Goal: Answer question/provide support

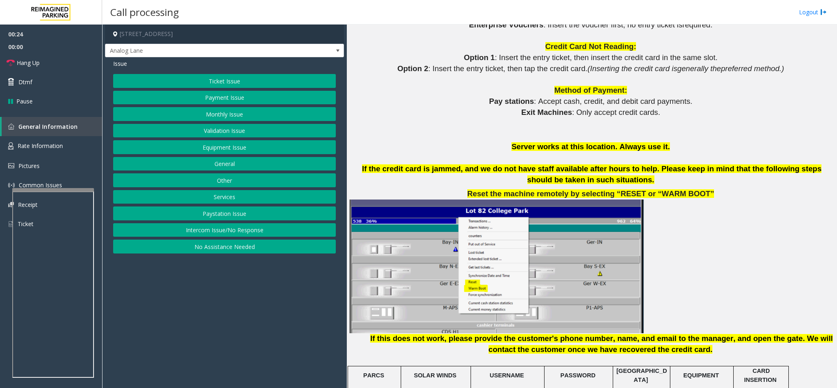
scroll to position [858, 0]
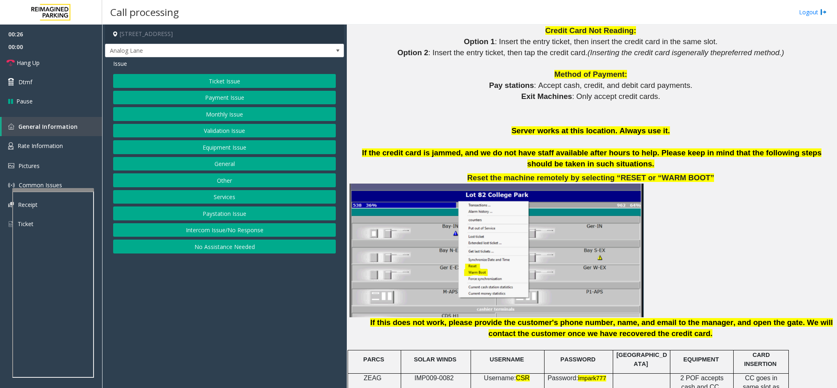
click at [209, 83] on button "Ticket Issue" at bounding box center [224, 81] width 223 height 14
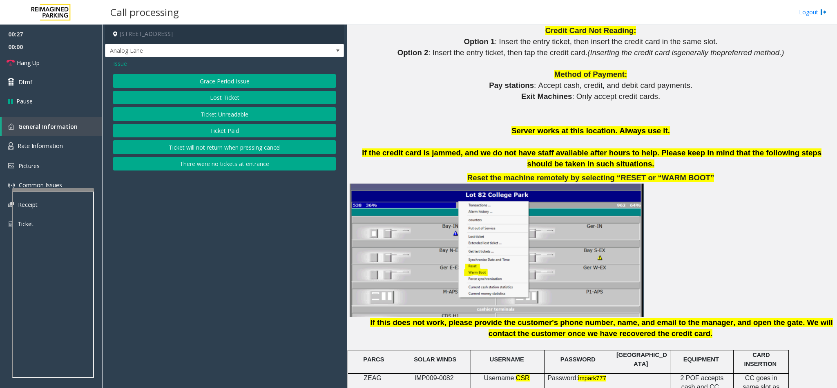
click at [229, 129] on button "Ticket Paid" at bounding box center [224, 131] width 223 height 14
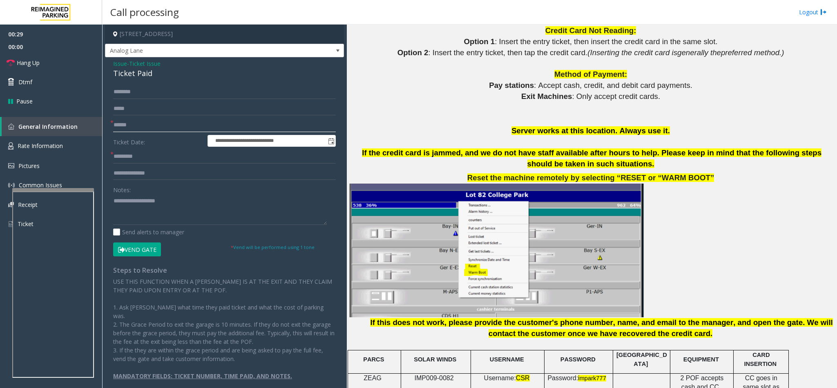
click at [155, 119] on input "text" at bounding box center [224, 125] width 223 height 14
click at [138, 218] on textarea at bounding box center [220, 209] width 214 height 31
type textarea "*"
click at [114, 62] on span "Issue" at bounding box center [120, 63] width 14 height 9
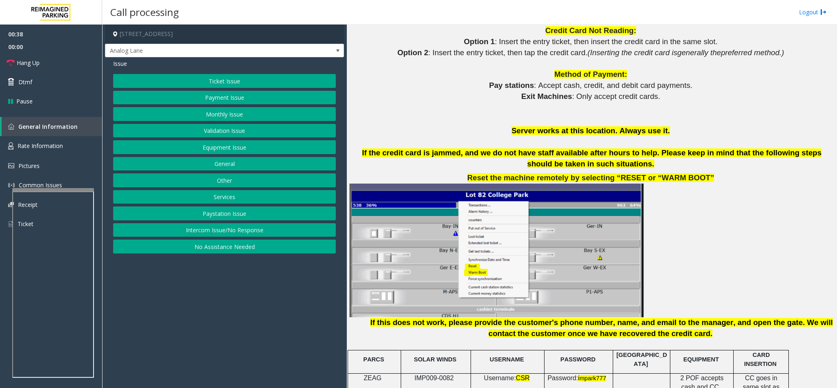
click at [186, 153] on button "Equipment Issue" at bounding box center [224, 147] width 223 height 14
click at [189, 152] on button "Gate / Door Won't Open" at bounding box center [224, 147] width 223 height 14
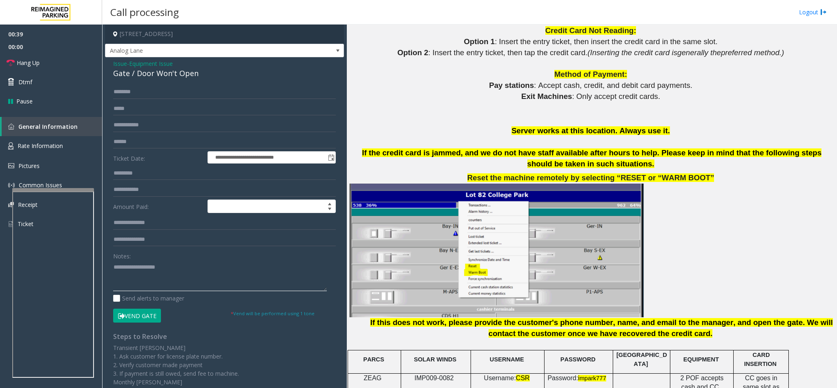
click at [116, 276] on textarea at bounding box center [220, 275] width 214 height 31
type textarea "*******"
click at [147, 86] on input "text" at bounding box center [224, 92] width 223 height 14
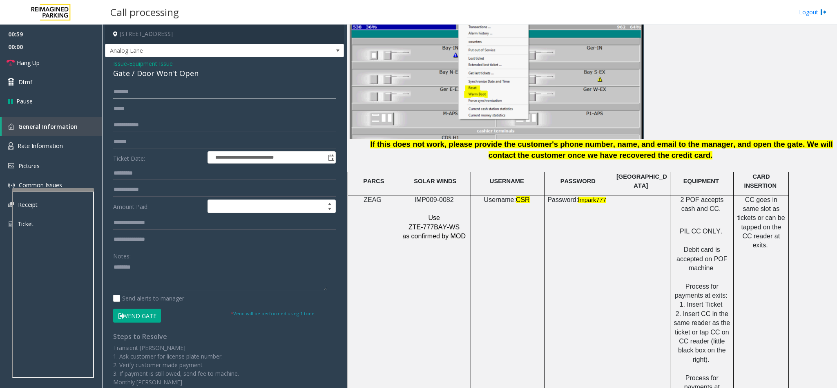
scroll to position [1042, 0]
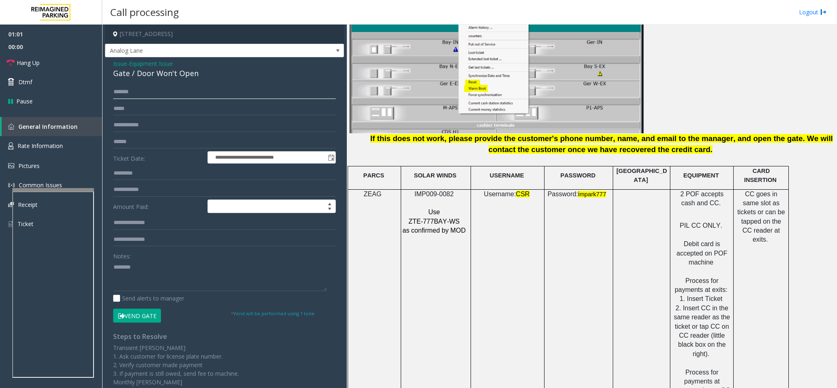
type input "*******"
click at [138, 314] on button "Vend Gate" at bounding box center [137, 315] width 48 height 14
click at [143, 273] on textarea at bounding box center [220, 275] width 214 height 31
click at [54, 61] on link "Hang Up" at bounding box center [51, 62] width 102 height 19
click at [211, 270] on textarea at bounding box center [220, 275] width 214 height 31
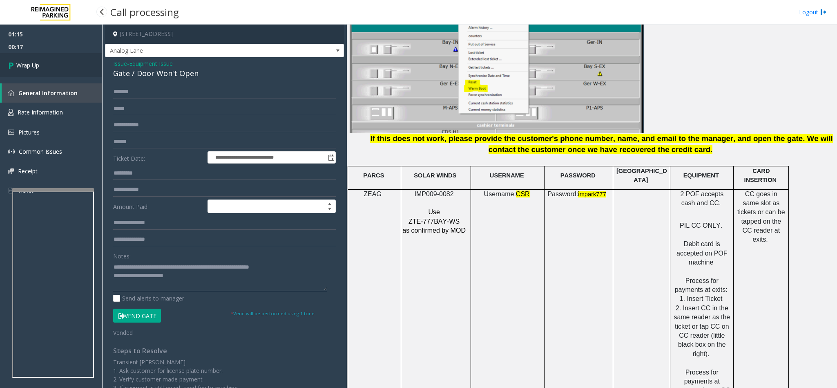
type textarea "**********"
click at [47, 64] on link "Wrap Up" at bounding box center [51, 65] width 102 height 24
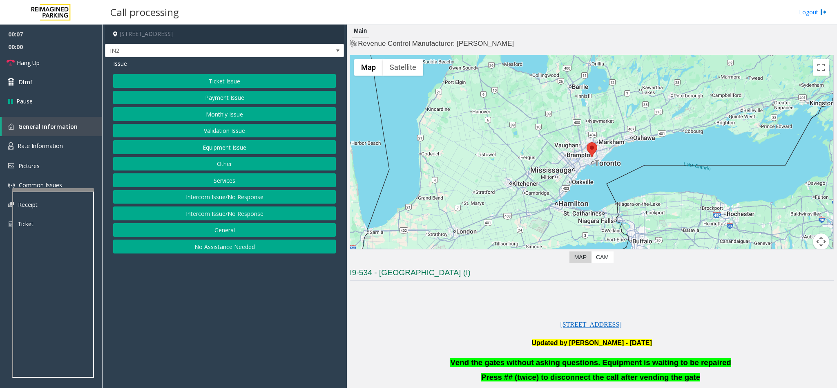
click at [230, 147] on button "Equipment Issue" at bounding box center [224, 147] width 223 height 14
click at [230, 147] on button "Gate / Door Won't Open" at bounding box center [224, 147] width 223 height 14
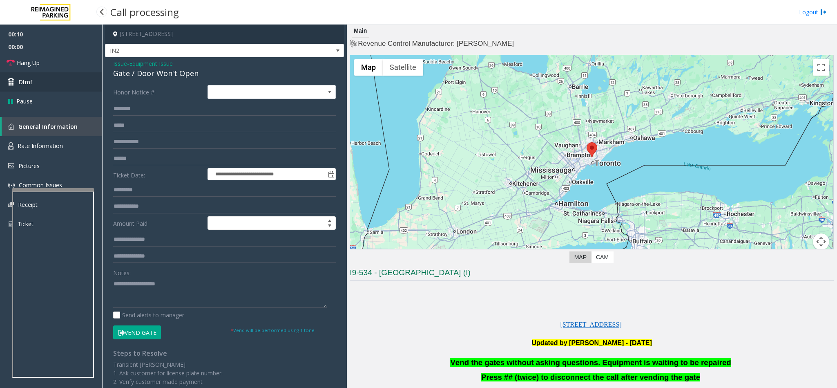
click at [58, 82] on link "Dtmf" at bounding box center [51, 81] width 102 height 19
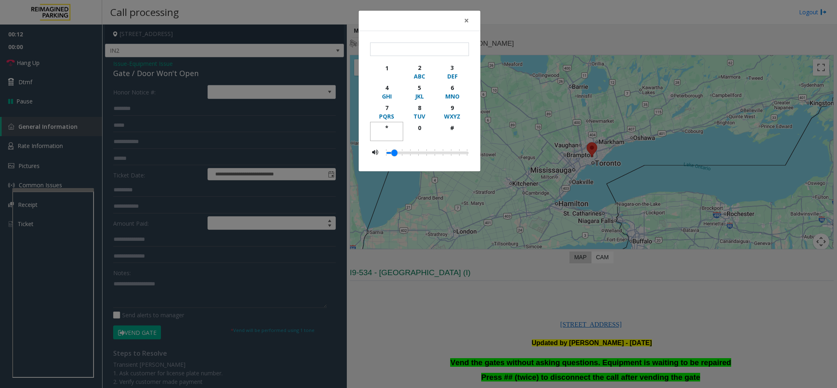
drag, startPoint x: 394, startPoint y: 129, endPoint x: 404, endPoint y: 124, distance: 10.8
click at [404, 124] on div "* 0 #" at bounding box center [419, 131] width 99 height 19
click at [451, 106] on div "9" at bounding box center [452, 107] width 22 height 9
click at [439, 137] on button "#" at bounding box center [452, 131] width 33 height 19
type input "**"
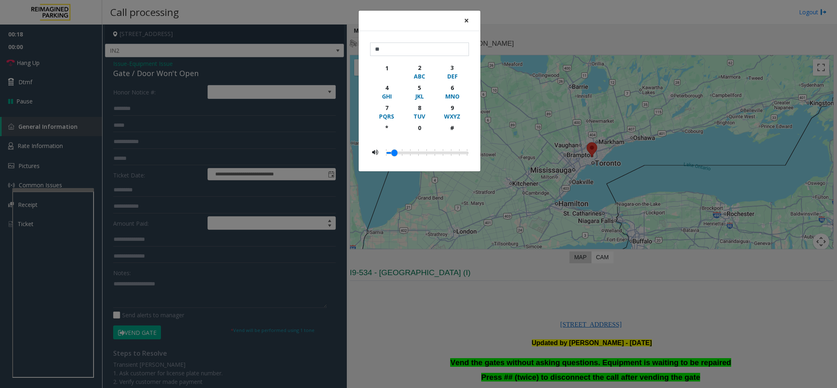
click at [465, 19] on span "×" at bounding box center [466, 20] width 5 height 11
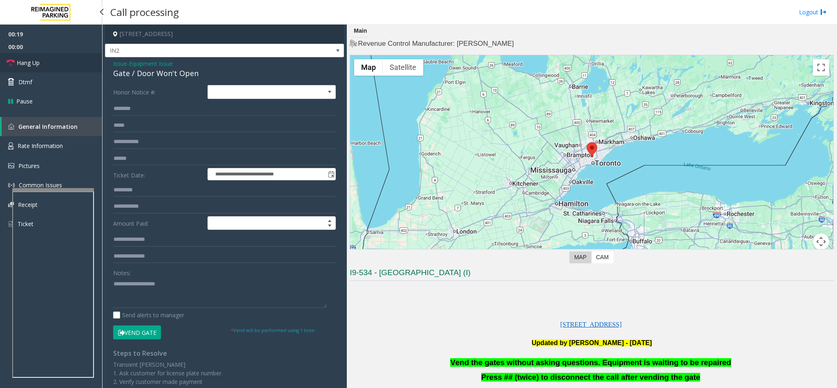
click at [58, 64] on link "Hang Up" at bounding box center [51, 62] width 102 height 19
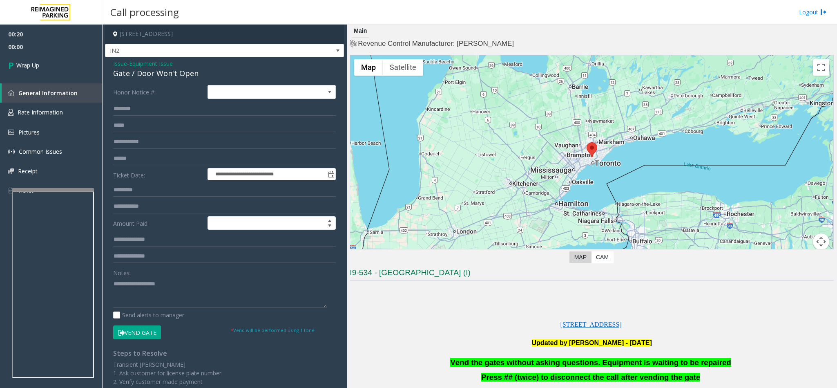
click at [120, 61] on span "Issue" at bounding box center [120, 63] width 14 height 9
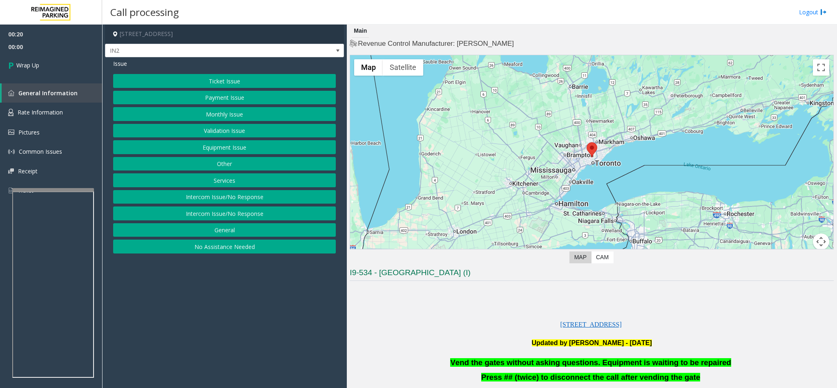
click at [227, 129] on button "Validation Issue" at bounding box center [224, 131] width 223 height 14
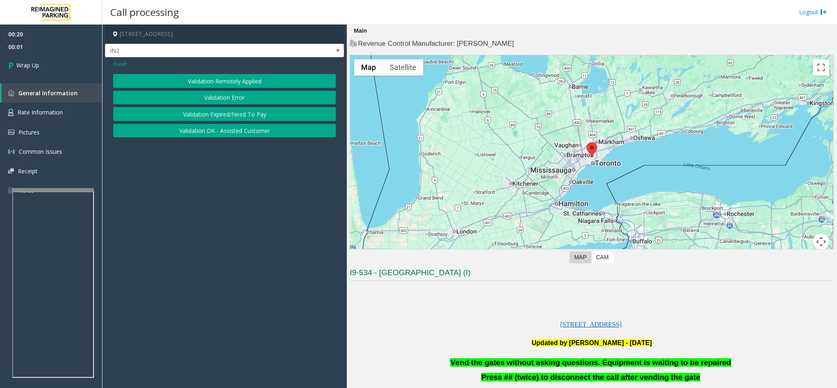
click at [223, 93] on button "Validation Error" at bounding box center [224, 98] width 223 height 14
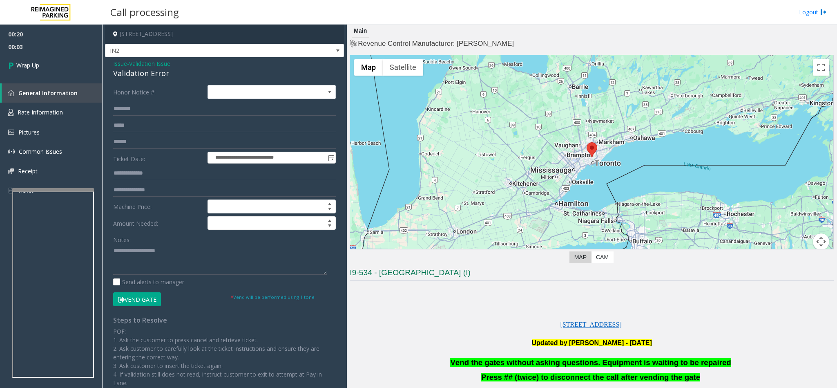
click at [129, 74] on div "Validation Error" at bounding box center [224, 73] width 223 height 11
click at [623, 358] on span "Vend the gates without asking questions. Equipment is waiting to be repaired" at bounding box center [590, 362] width 281 height 9
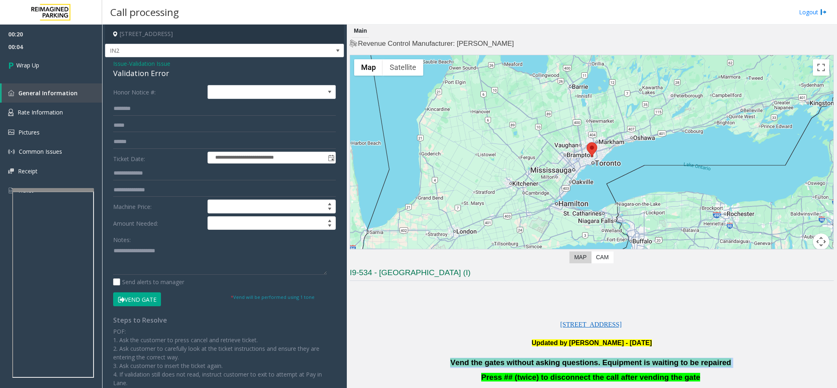
click at [623, 358] on span "Vend the gates without asking questions. Equipment is waiting to be repaired" at bounding box center [590, 362] width 281 height 9
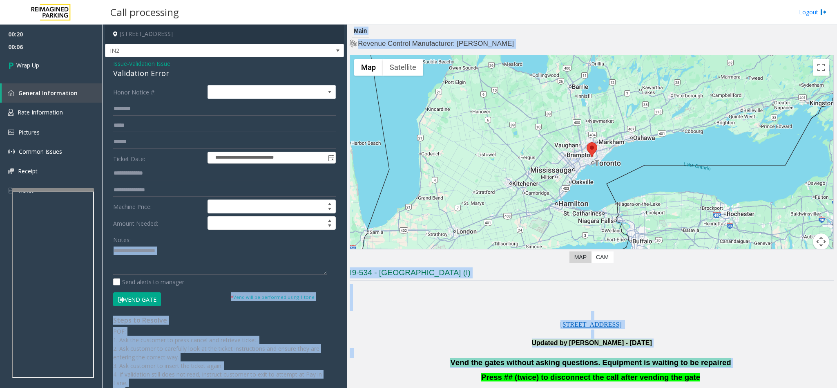
drag, startPoint x: 623, startPoint y: 358, endPoint x: 238, endPoint y: 263, distance: 396.9
click at [227, 259] on div "**********" at bounding box center [469, 206] width 734 height 363
click at [482, 333] on p at bounding box center [592, 333] width 484 height 9
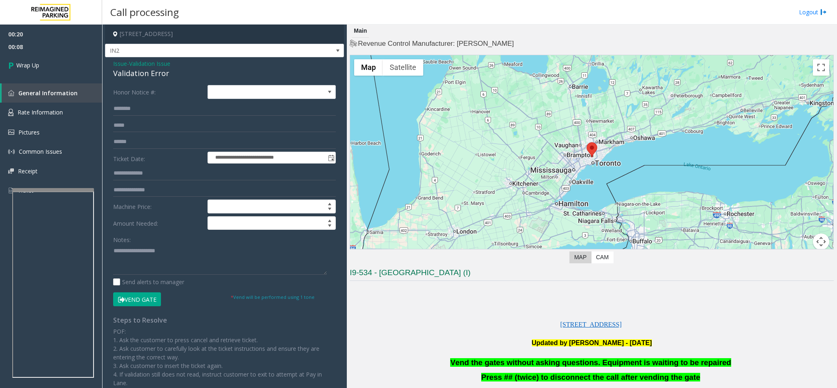
click at [545, 364] on span "Vend the gates without asking questions. Equipment is waiting to be repaired" at bounding box center [590, 362] width 281 height 9
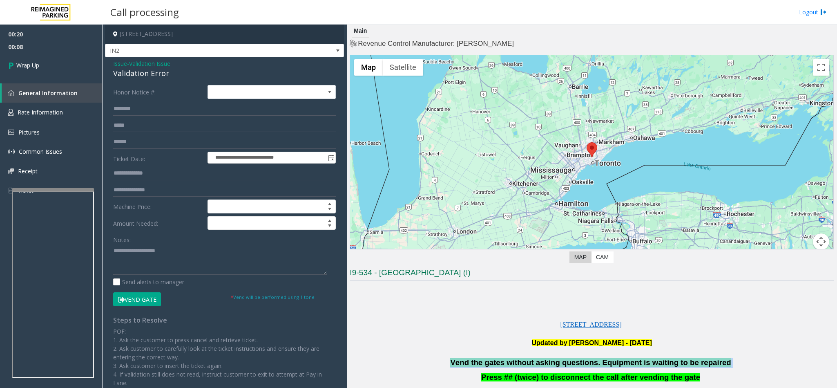
click at [545, 364] on span "Vend the gates without asking questions. Equipment is waiting to be repaired" at bounding box center [590, 362] width 281 height 9
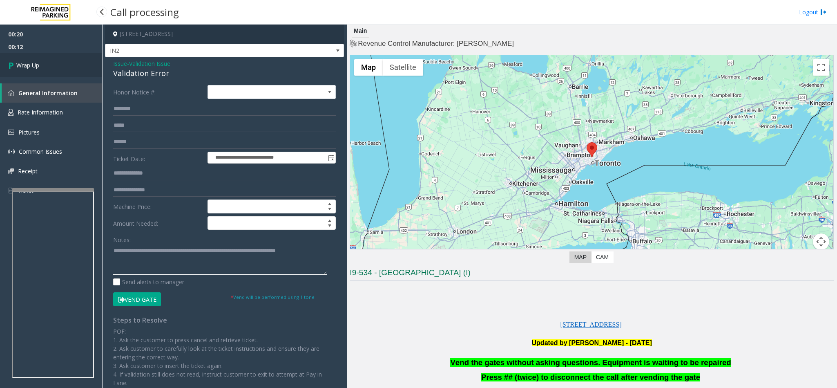
type textarea "**********"
click at [59, 70] on link "Wrap Up" at bounding box center [51, 65] width 102 height 24
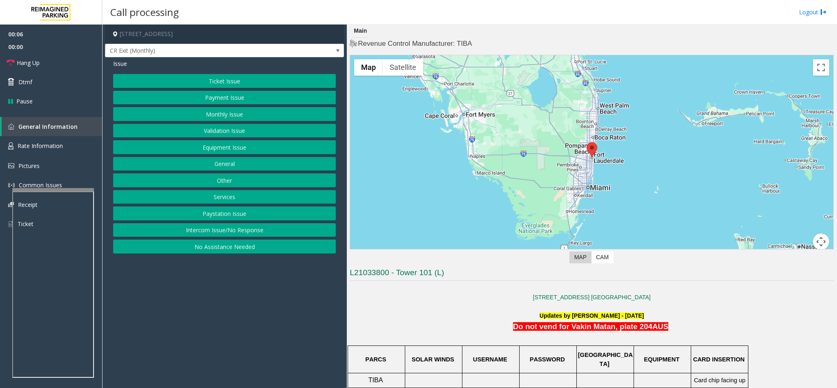
click at [246, 231] on button "Intercom Issue/No Response" at bounding box center [224, 230] width 223 height 14
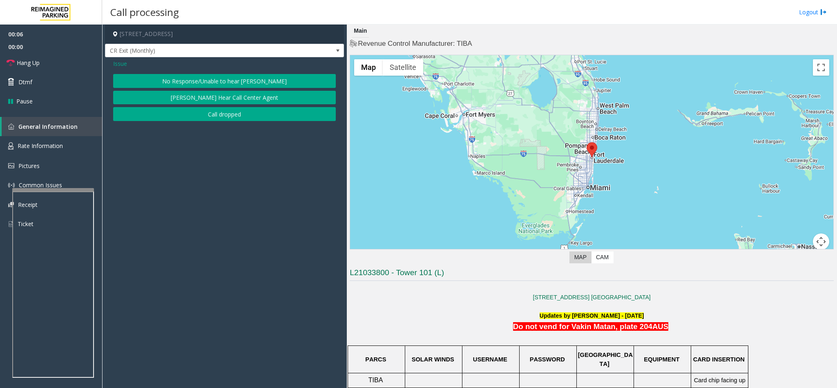
click at [216, 78] on button "No Response/Unable to hear [PERSON_NAME]" at bounding box center [224, 81] width 223 height 14
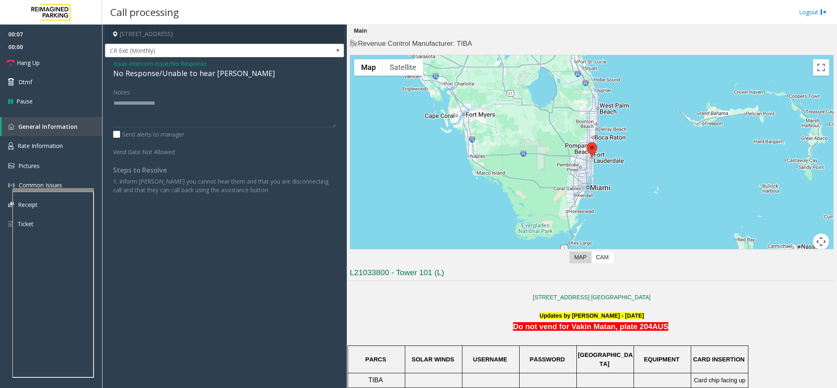
click at [176, 74] on div "No Response/Unable to hear [PERSON_NAME]" at bounding box center [224, 73] width 223 height 11
click at [221, 98] on textarea at bounding box center [224, 111] width 223 height 31
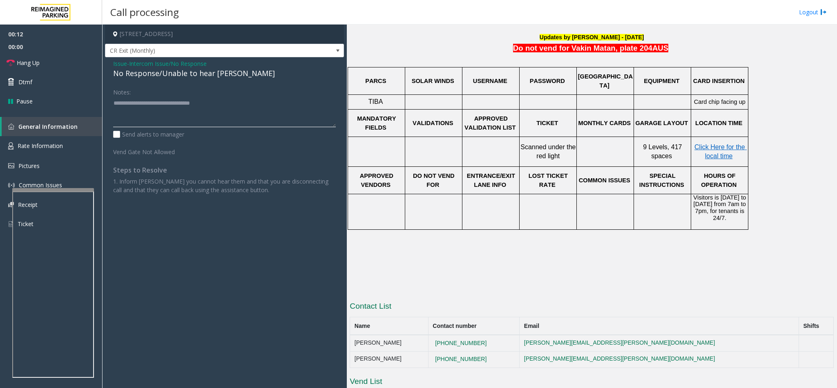
scroll to position [306, 0]
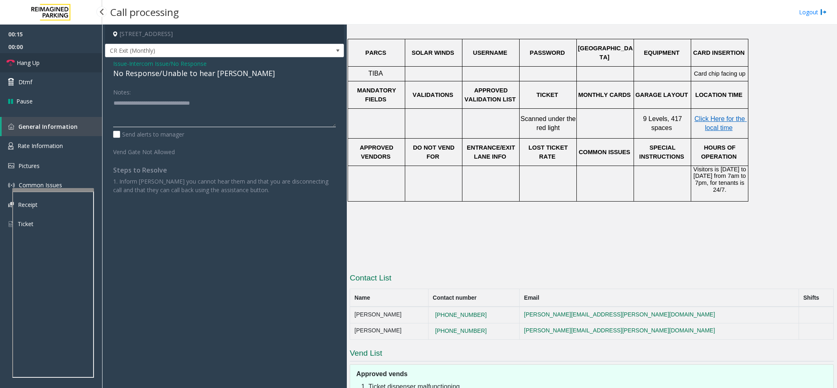
type textarea "**********"
click at [33, 68] on link "Hang Up" at bounding box center [51, 62] width 102 height 19
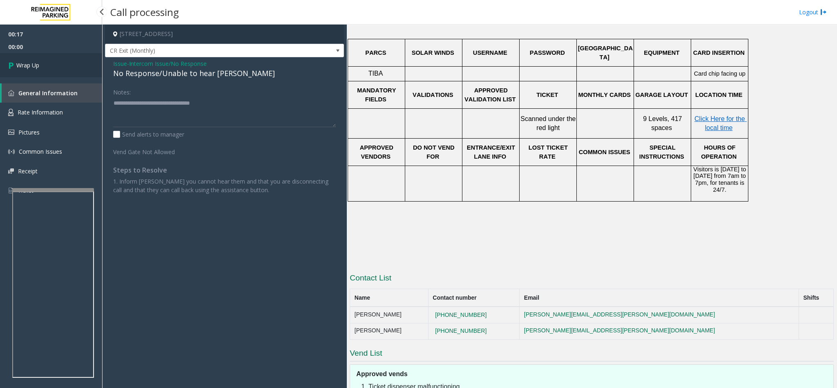
click at [53, 62] on link "Wrap Up" at bounding box center [51, 65] width 102 height 24
